Goal: Task Accomplishment & Management: Use online tool/utility

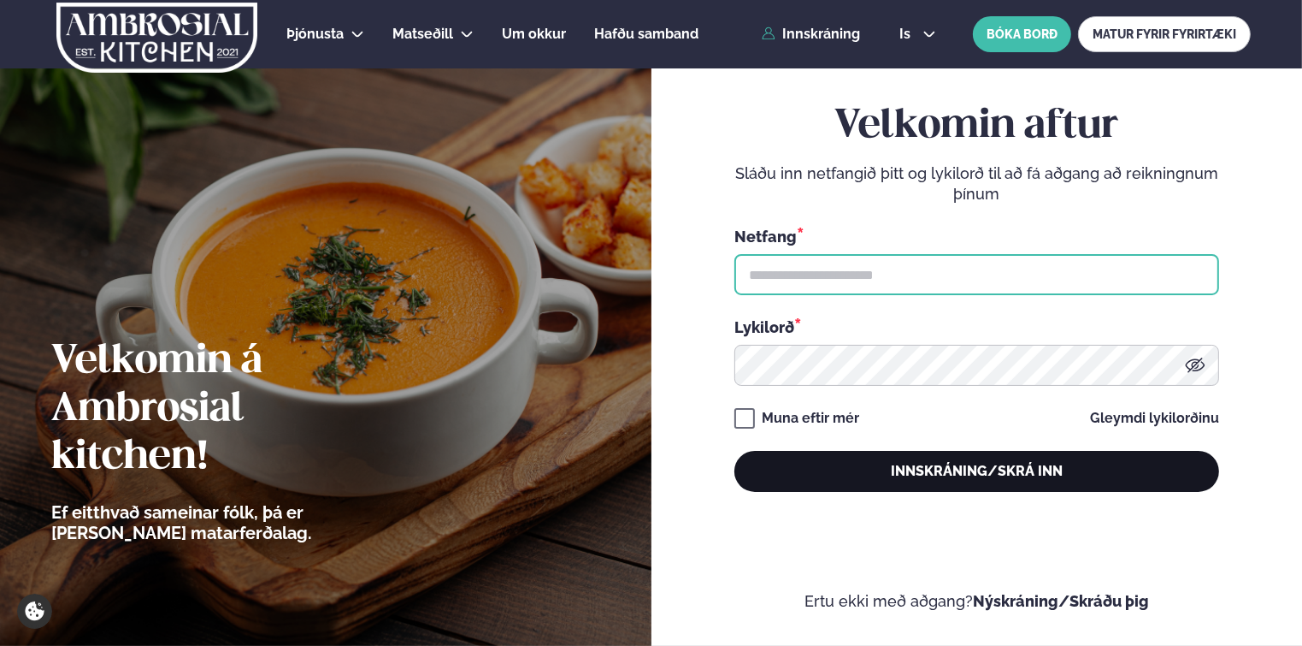
type input "**********"
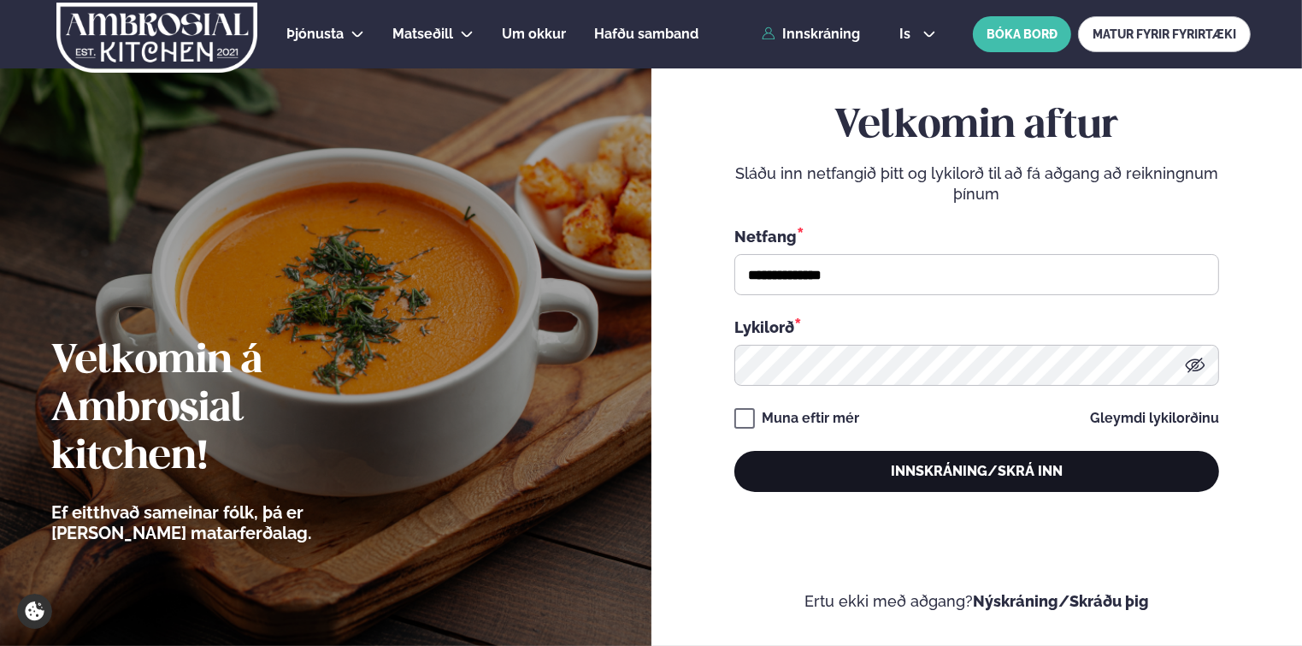
click at [843, 476] on button "Innskráning/Skrá inn" at bounding box center [976, 471] width 485 height 41
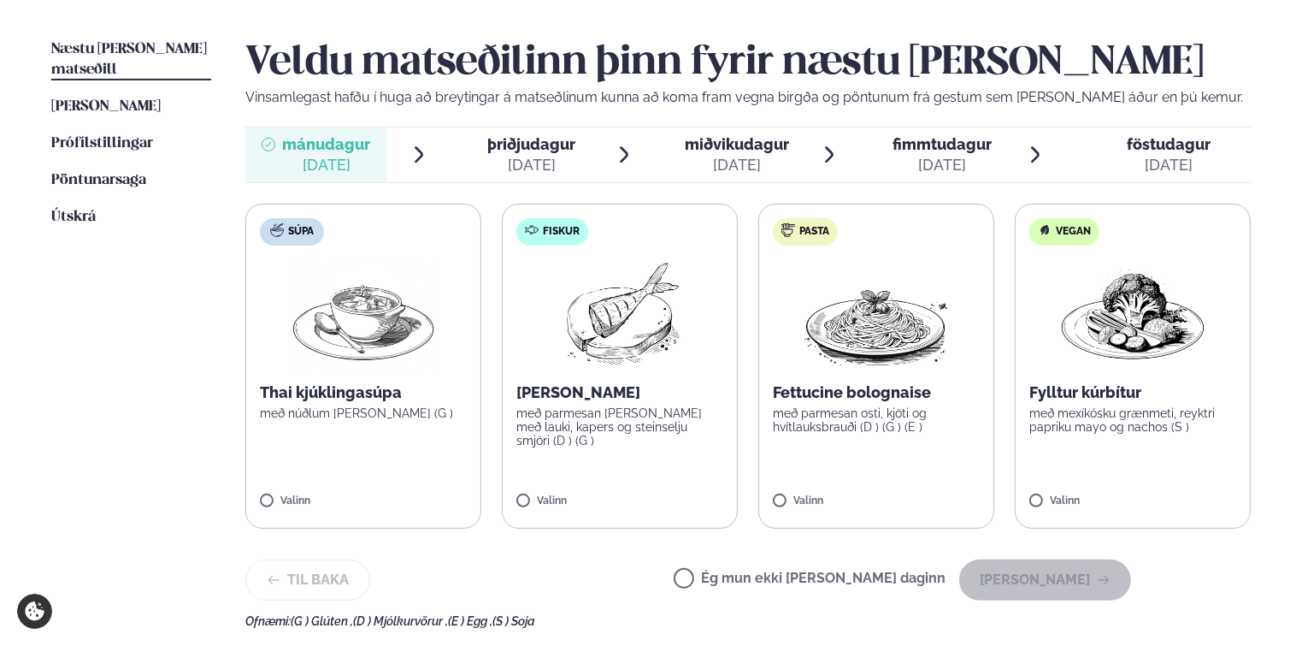
scroll to position [428, 0]
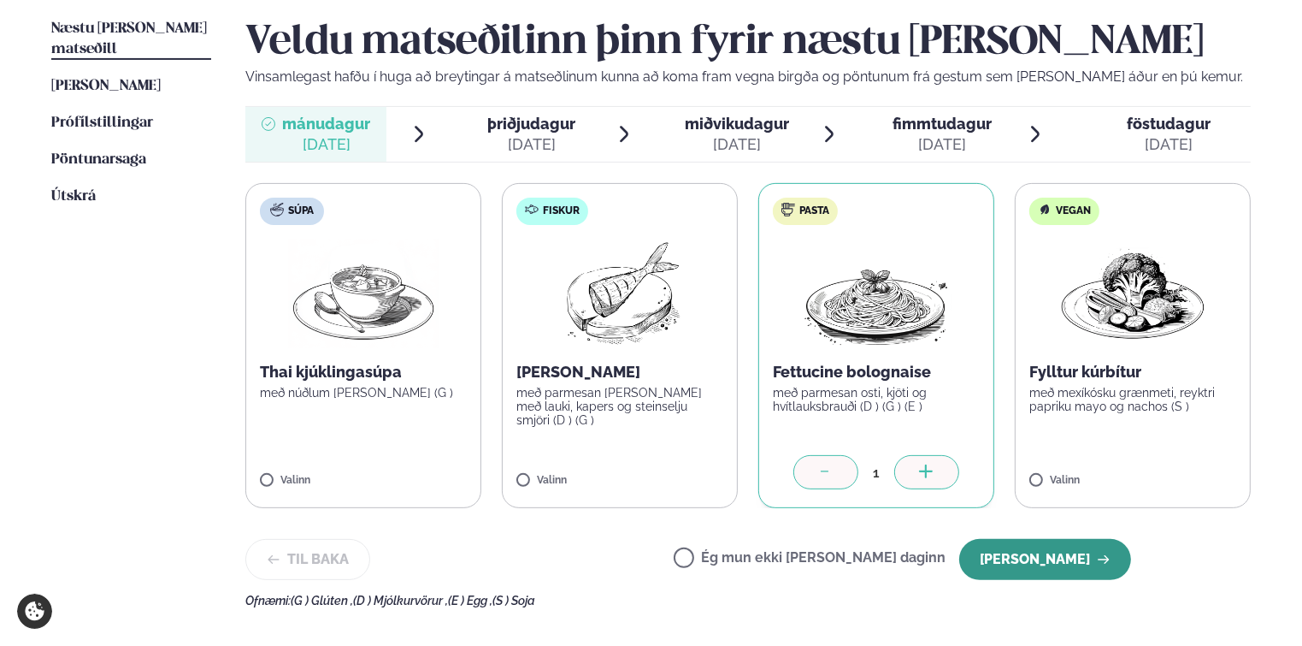
click at [1053, 562] on button "[PERSON_NAME]" at bounding box center [1045, 559] width 172 height 41
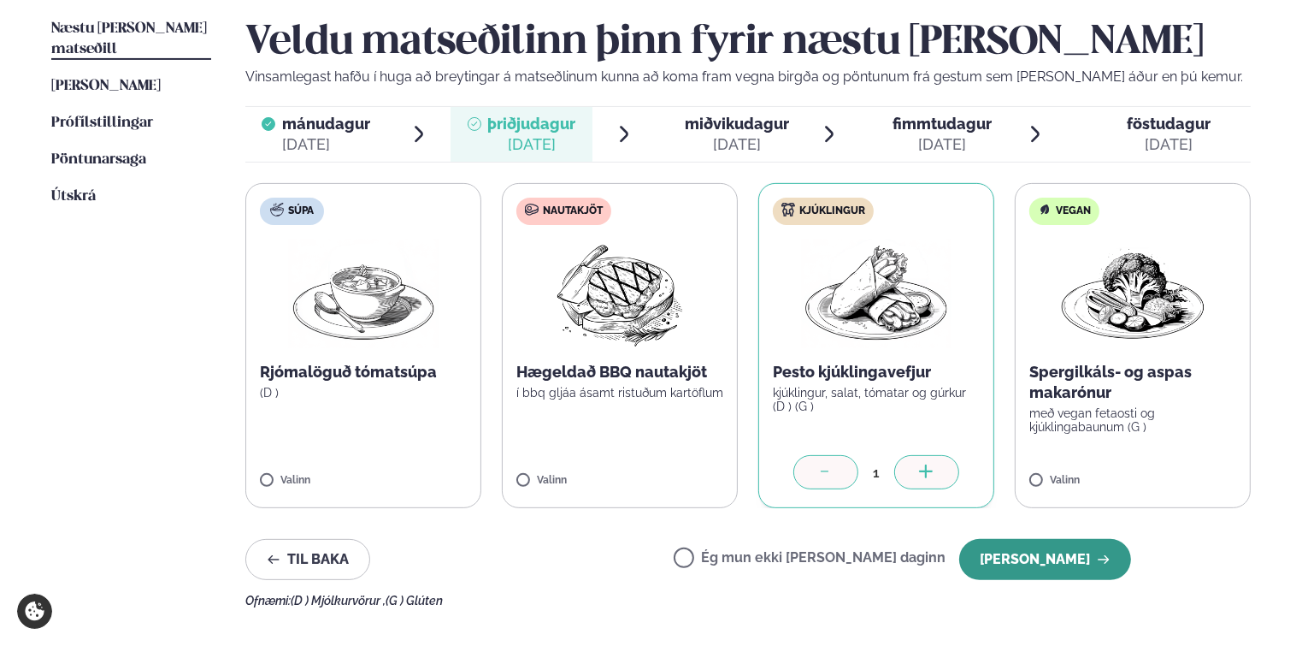
click at [1028, 561] on button "[PERSON_NAME]" at bounding box center [1045, 559] width 172 height 41
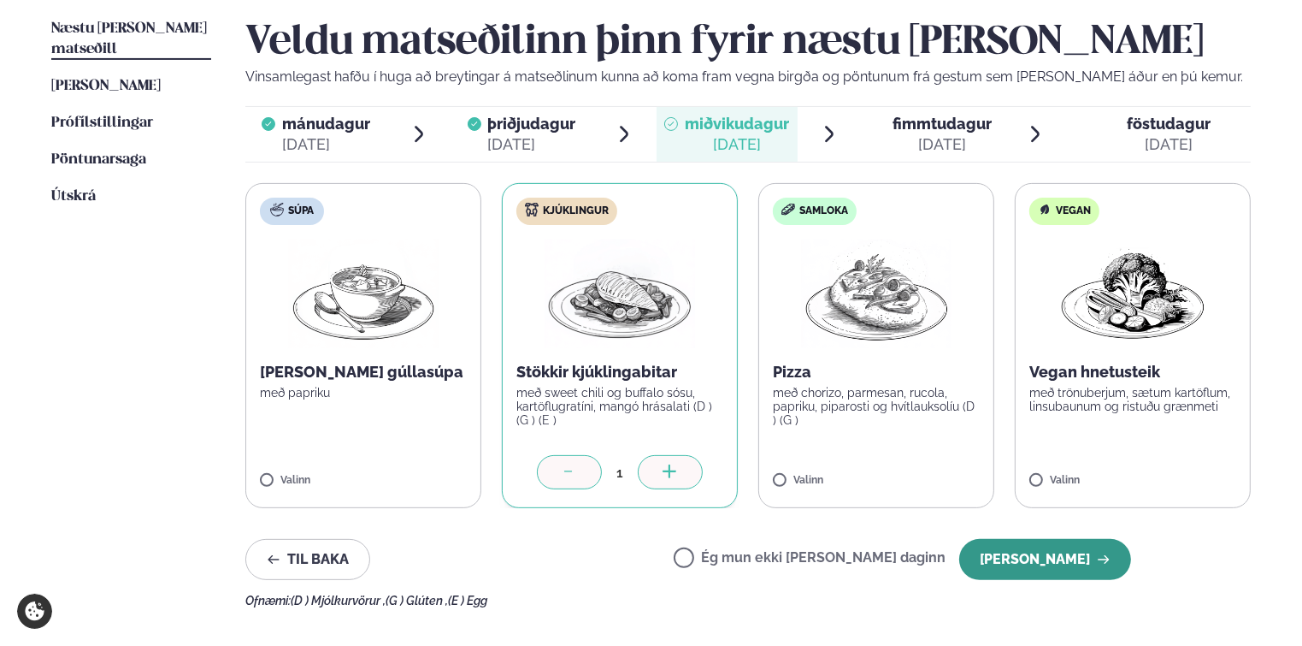
click at [1023, 540] on button "[PERSON_NAME]" at bounding box center [1045, 559] width 172 height 41
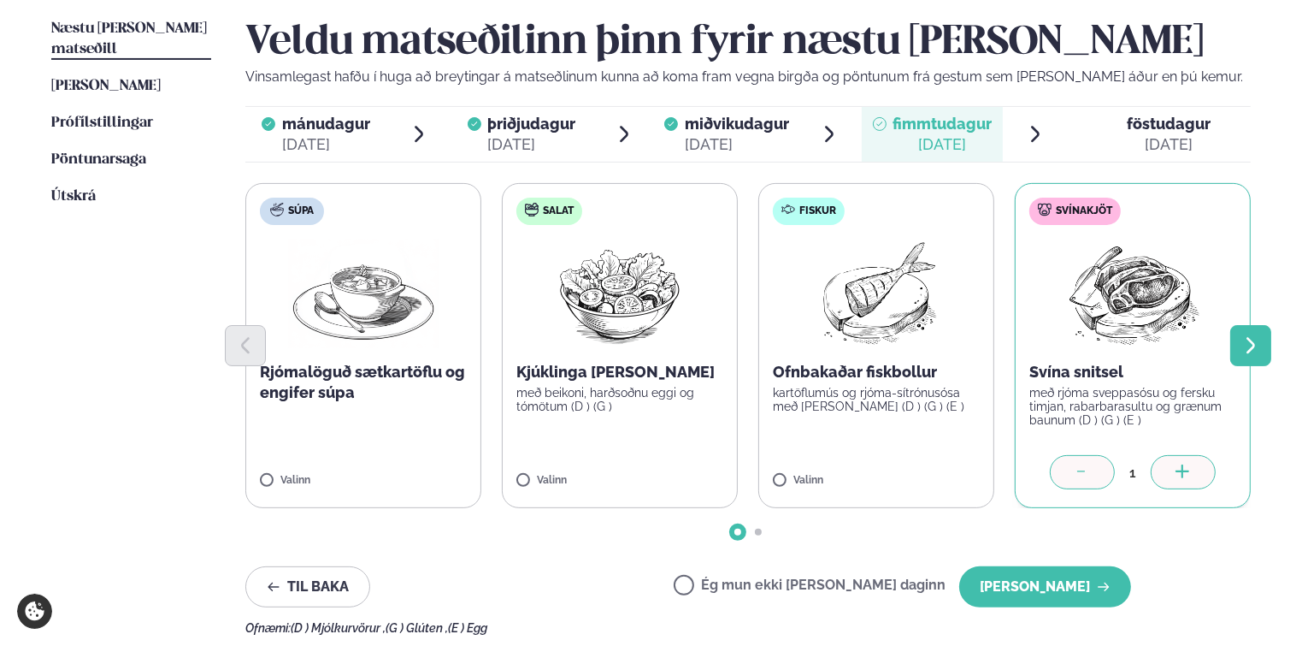
click at [1257, 346] on icon "Next slide" at bounding box center [1251, 345] width 21 height 21
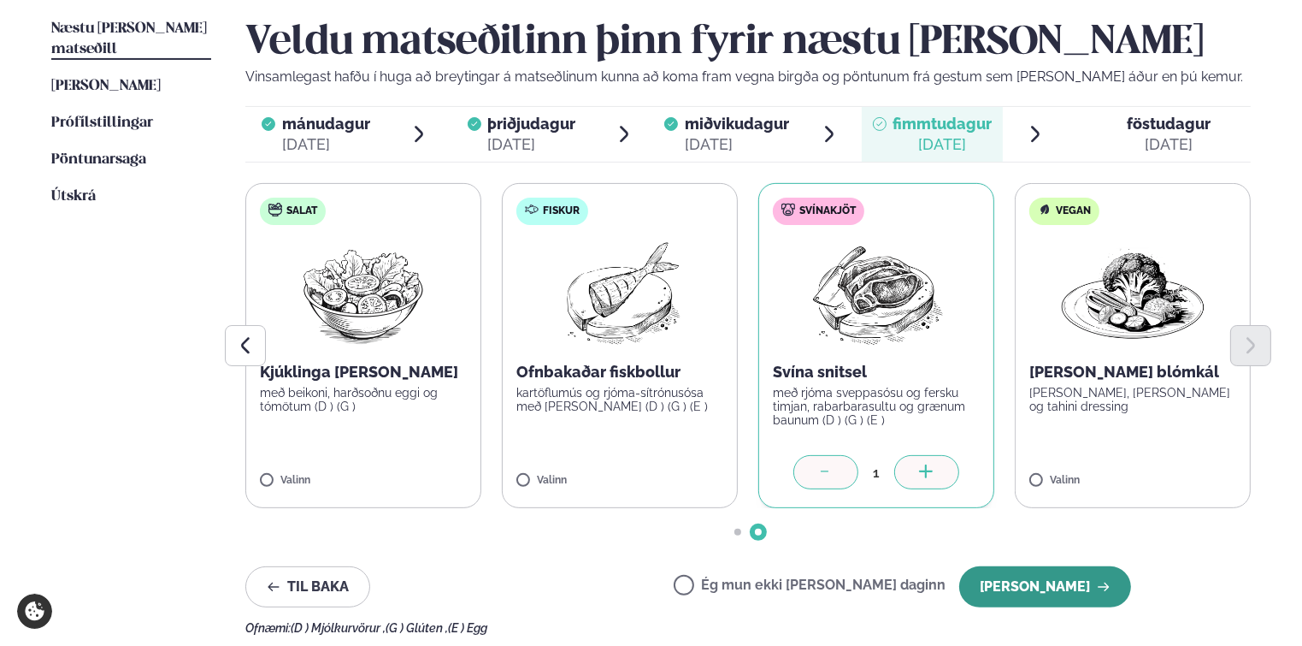
click at [1023, 587] on button "[PERSON_NAME]" at bounding box center [1045, 586] width 172 height 41
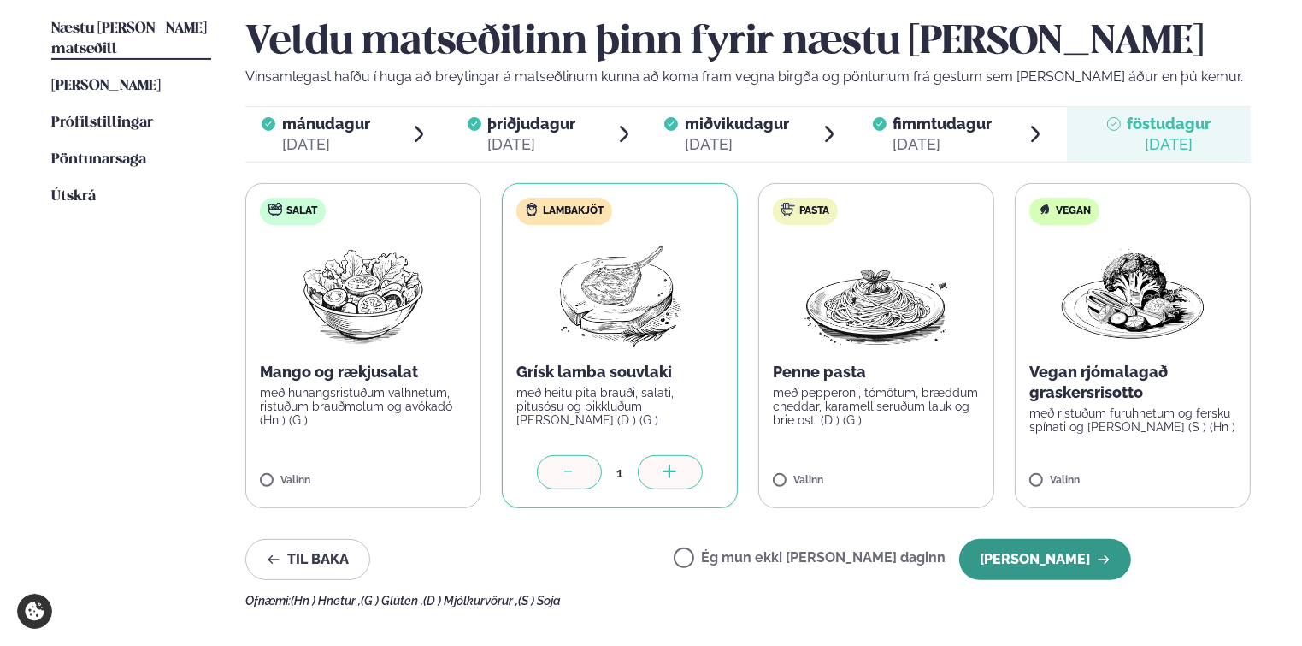
click at [1024, 563] on button "[PERSON_NAME]" at bounding box center [1045, 559] width 172 height 41
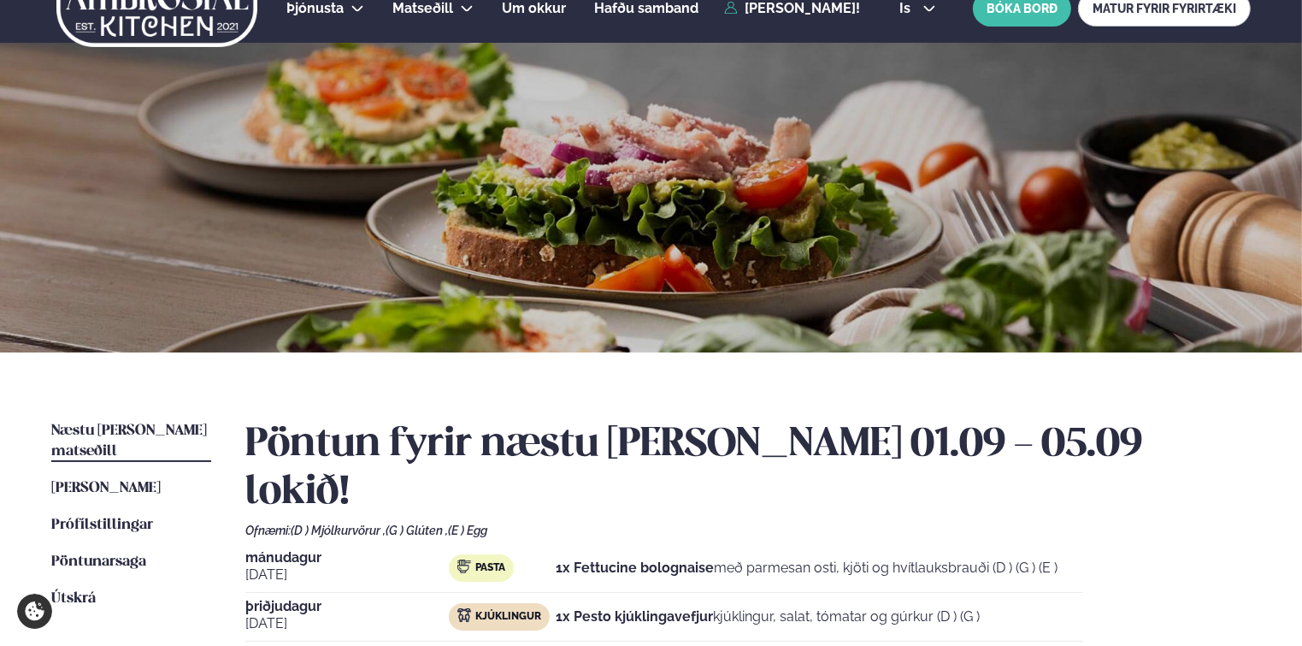
scroll to position [0, 0]
